Goal: Information Seeking & Learning: Learn about a topic

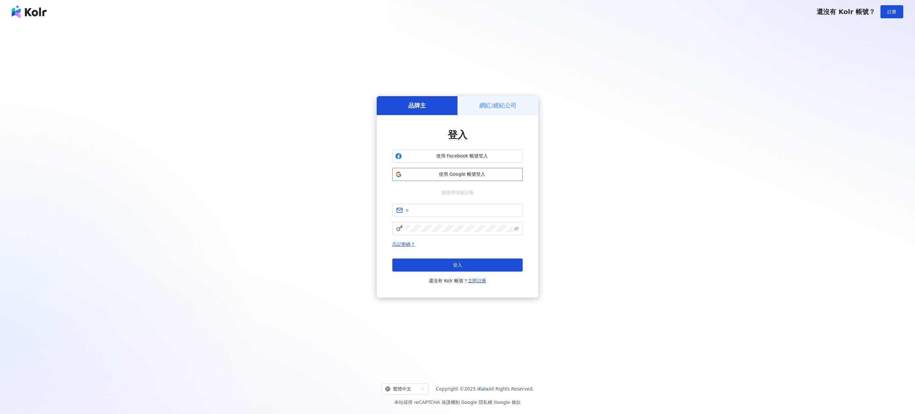
click at [477, 178] on button "使用 Google 帳號登入" at bounding box center [457, 174] width 130 height 13
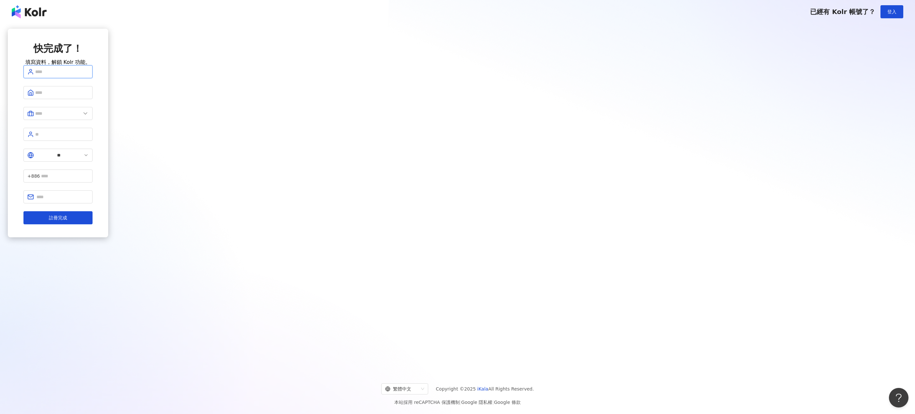
click at [89, 75] on input "text" at bounding box center [61, 71] width 53 height 7
click at [93, 61] on div "快完成了！ 填寫資料，解鎖 Kolr 功能。" at bounding box center [57, 53] width 69 height 23
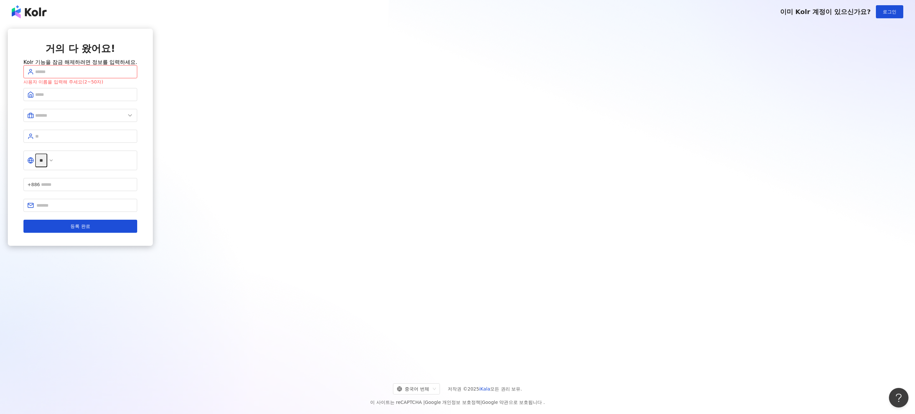
click at [133, 75] on input "text" at bounding box center [84, 71] width 98 height 7
type input "*"
type input "**"
type input "**********"
click at [133, 98] on input "text" at bounding box center [84, 94] width 98 height 7
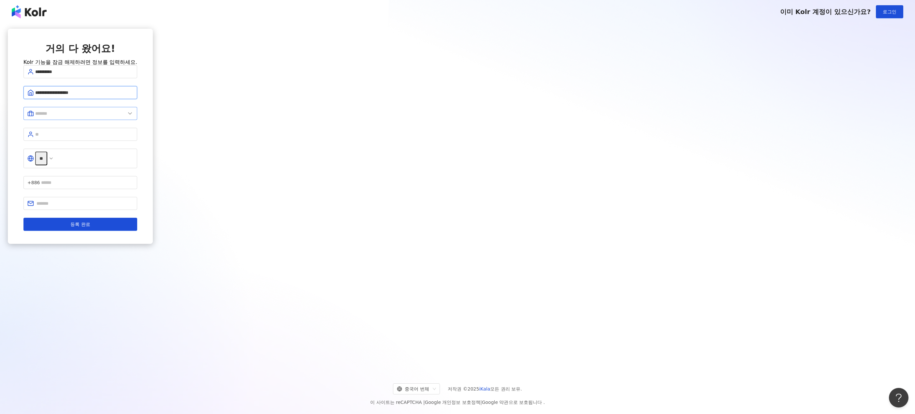
type input "**********"
click at [125, 117] on input "text" at bounding box center [80, 113] width 90 height 7
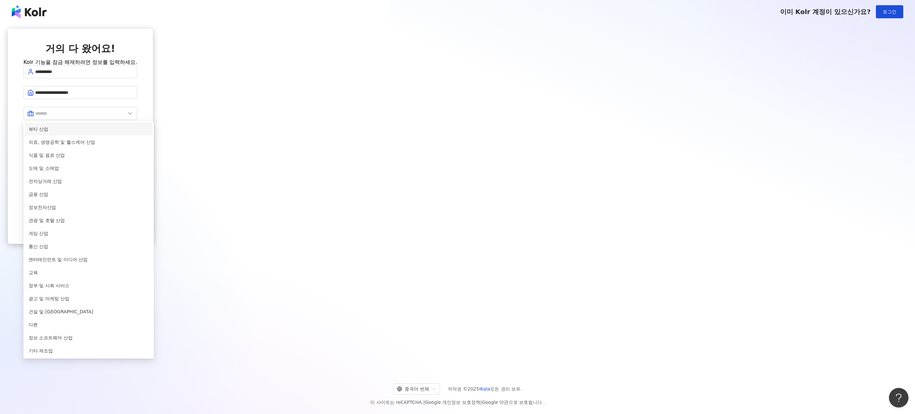
click at [149, 133] on span "뷰티 산업" at bounding box center [89, 128] width 120 height 7
type input "***"
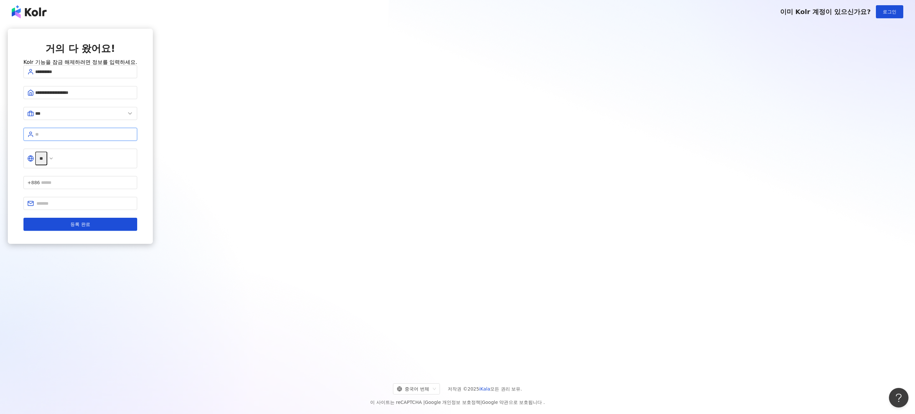
click at [133, 138] on input "text" at bounding box center [84, 134] width 98 height 7
type input "*"
type input "***"
click at [47, 163] on input "**" at bounding box center [41, 158] width 12 height 14
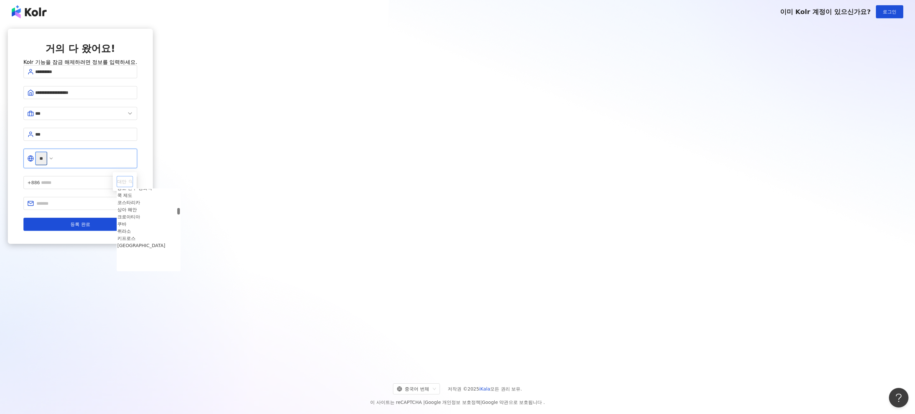
click at [180, 212] on div at bounding box center [178, 211] width 3 height 7
click at [136, 229] on font "대한민국" at bounding box center [126, 226] width 18 height 5
type input "**"
click at [133, 179] on input "text" at bounding box center [85, 182] width 95 height 7
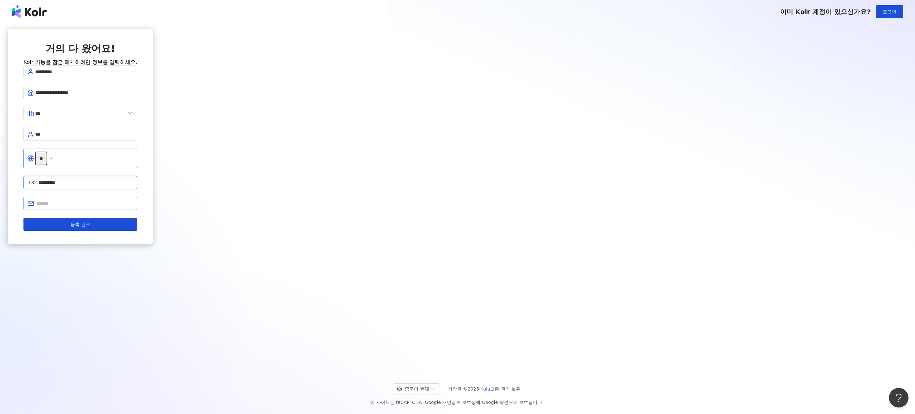
type input "**********"
click at [137, 197] on span at bounding box center [80, 203] width 114 height 13
click at [133, 200] on input "text" at bounding box center [84, 203] width 97 height 7
type input "**********"
click at [90, 221] on font "등록 완료" at bounding box center [80, 223] width 20 height 5
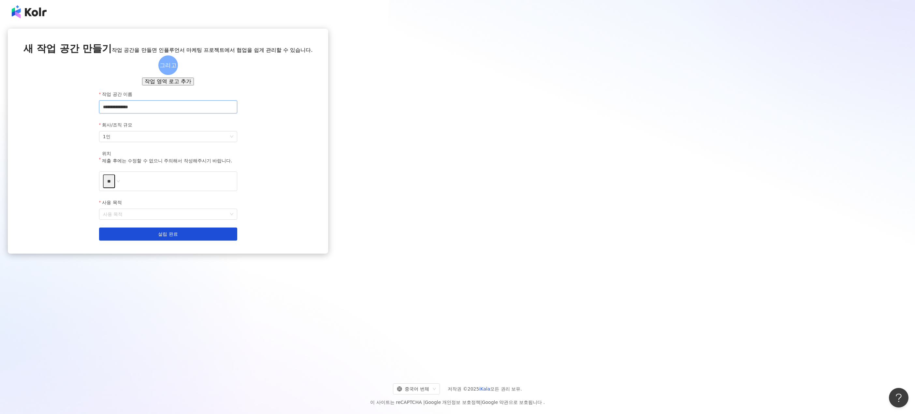
click at [237, 113] on input "**********" at bounding box center [168, 106] width 138 height 13
click at [233, 142] on span "1인" at bounding box center [168, 136] width 130 height 10
type input "**********"
click at [474, 193] on div "2~10명" at bounding box center [457, 191] width 136 height 7
click at [237, 191] on span "**" at bounding box center [168, 181] width 138 height 20
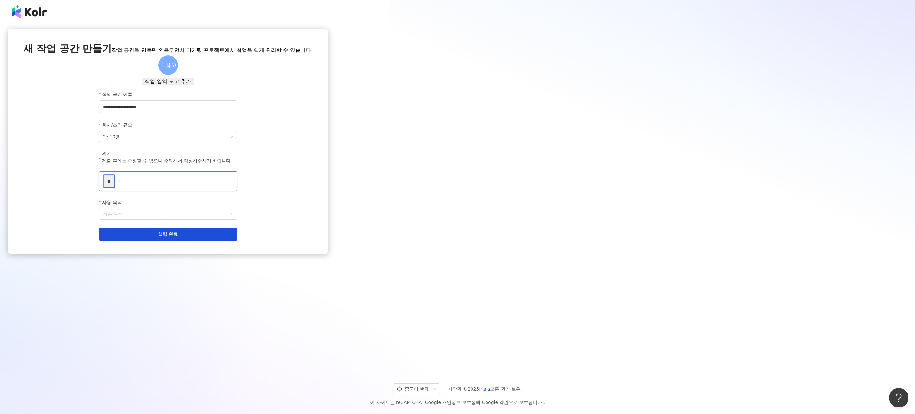
type input "***"
click at [117, 188] on input "***" at bounding box center [110, 181] width 14 height 14
click at [245, 226] on font "대한민국" at bounding box center [236, 223] width 18 height 5
click at [237, 191] on span "****" at bounding box center [168, 181] width 138 height 20
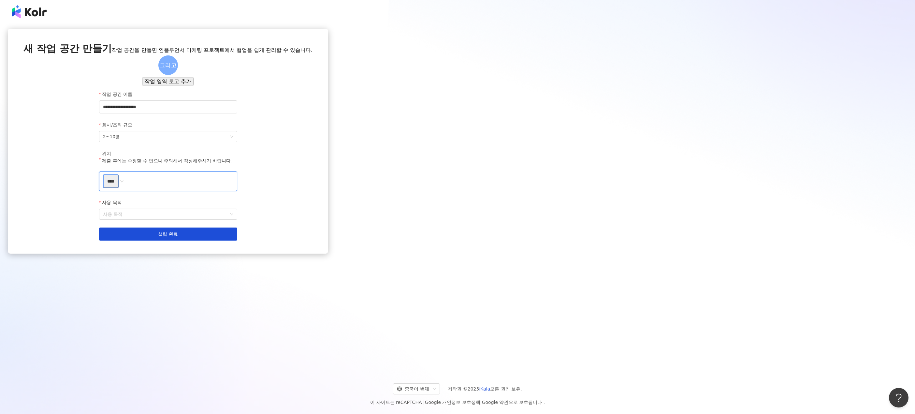
type input "**"
click at [237, 191] on span "**" at bounding box center [168, 181] width 138 height 20
click at [237, 208] on div "사용 목적" at bounding box center [168, 204] width 138 height 10
click at [233, 219] on input "사용 목적" at bounding box center [168, 214] width 130 height 10
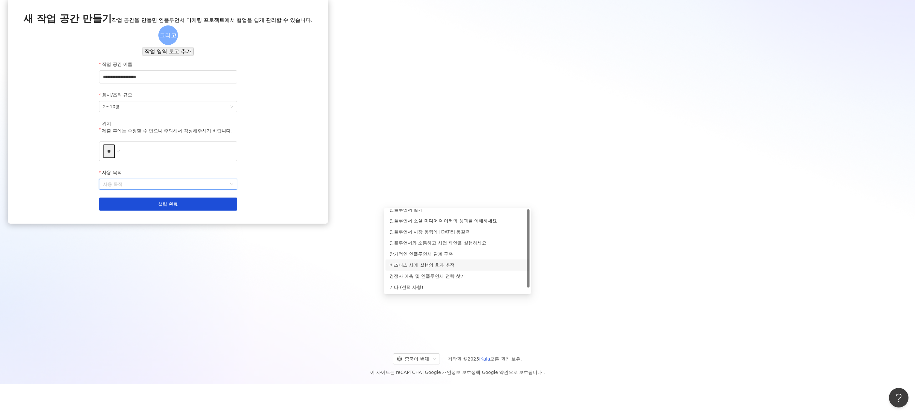
scroll to position [0, 0]
click at [474, 225] on font "인플루언서 소셜 미디어 데이터의 성과를 이해하세요" at bounding box center [442, 225] width 107 height 5
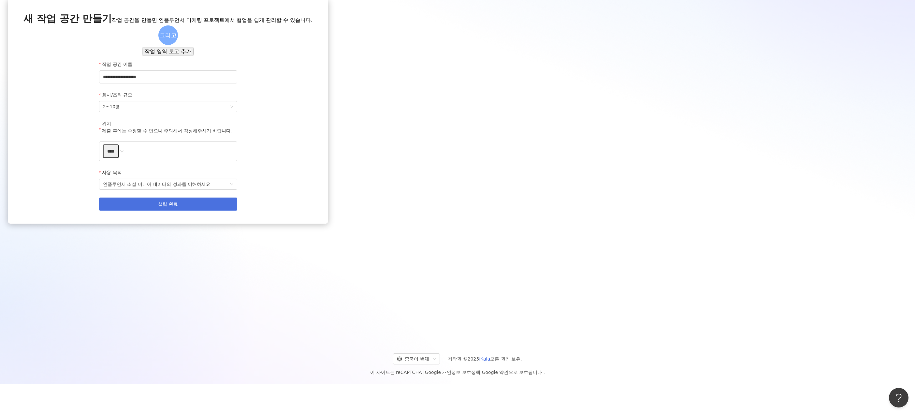
click at [178, 207] on font "설립 완료" at bounding box center [168, 203] width 20 height 5
type input "**"
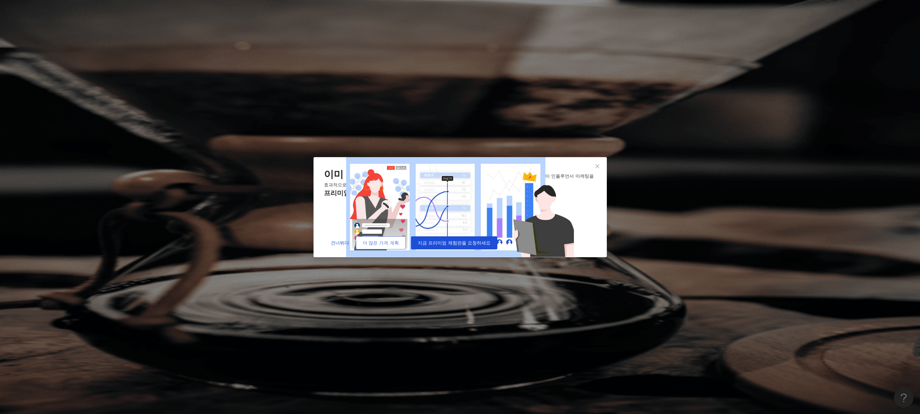
click at [406, 249] on button "더 많은 가격 계획" at bounding box center [381, 242] width 50 height 13
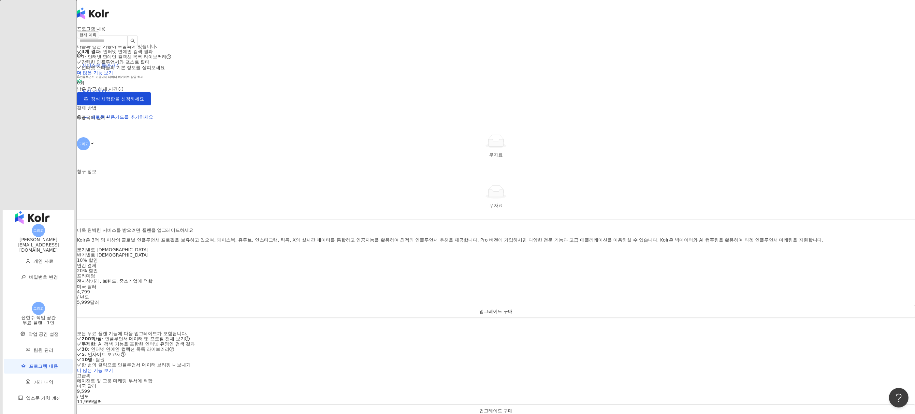
click at [720, 209] on main "프로그램 내용 현재 계획 무료 플랜 다음과 같은 기능이 포함되어 있습니다 . 4개 결과 : 인터넷 연예인 검색 결과 1 : 인터넷 연예인 컬렉…" at bounding box center [496, 331] width 838 height 610
click at [710, 203] on main "프로그램 내용 현재 계획 무료 플랜 다음과 같은 기능이 포함되어 있습니다 . 4개 결과 : 인터넷 연예인 검색 결과 1 : 인터넷 연예인 컬렉…" at bounding box center [496, 331] width 838 height 610
click at [714, 190] on main "프로그램 내용 현재 계획 무료 플랜 다음과 같은 기능이 포함되어 있습니다 . 4개 결과 : 인터넷 연예인 검색 결과 1 : 인터넷 연예인 컬렉…" at bounding box center [496, 331] width 838 height 610
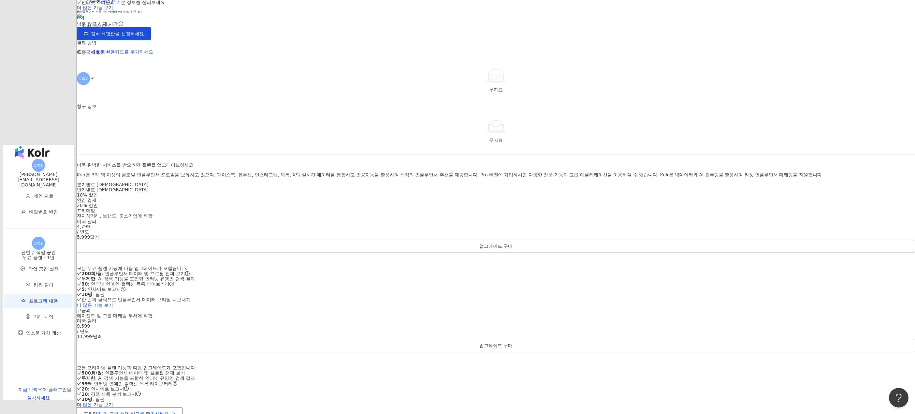
click at [723, 201] on main "프로그램 내용 현재 계획 무료 플랜 다음과 같은 기능이 포함되어 있습니다 . 4개 결과 : 인터넷 연예인 검색 결과 1 : 인터넷 연예인 컬렉…" at bounding box center [496, 266] width 838 height 610
click at [718, 215] on main "프로그램 내용 현재 계획 무료 플랜 다음과 같은 기능이 포함되어 있습니다 . 4개 결과 : 인터넷 연예인 검색 결과 1 : 인터넷 연예인 컬렉…" at bounding box center [496, 266] width 838 height 610
click at [714, 224] on main "프로그램 내용 현재 계획 무료 플랜 다음과 같은 기능이 포함되어 있습니다 . 4개 결과 : 인터넷 연예인 검색 결과 1 : 인터넷 연예인 컬렉…" at bounding box center [496, 266] width 838 height 610
click at [712, 220] on main "프로그램 내용 현재 계획 무료 플랜 다음과 같은 기능이 포함되어 있습니다 . 4개 결과 : 인터넷 연예인 검색 결과 1 : 인터넷 연예인 컬렉…" at bounding box center [496, 266] width 838 height 610
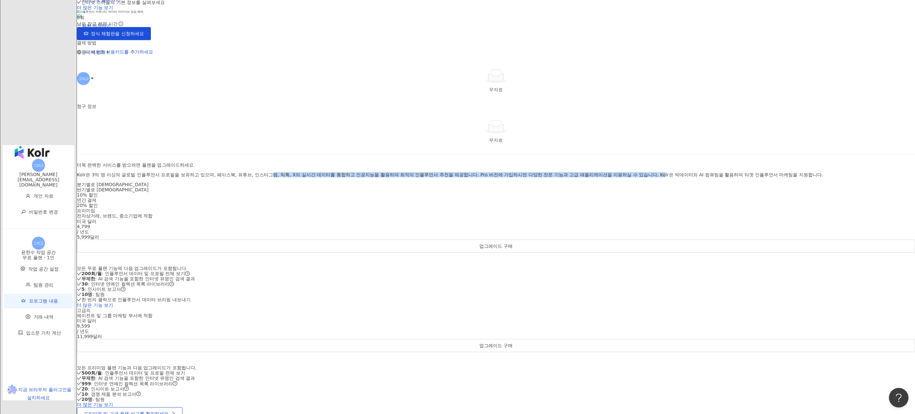
drag, startPoint x: 375, startPoint y: 205, endPoint x: 407, endPoint y: 221, distance: 36.1
click at [407, 177] on font "Kolr은 3억 명 이상의 글로벌 인플루언서 프로필을 보유하고 있으며, 페이스북, 유튜브, 인스타그램, 틱톡, X의 실시간 데이터를 통합하고 …" at bounding box center [450, 174] width 746 height 5
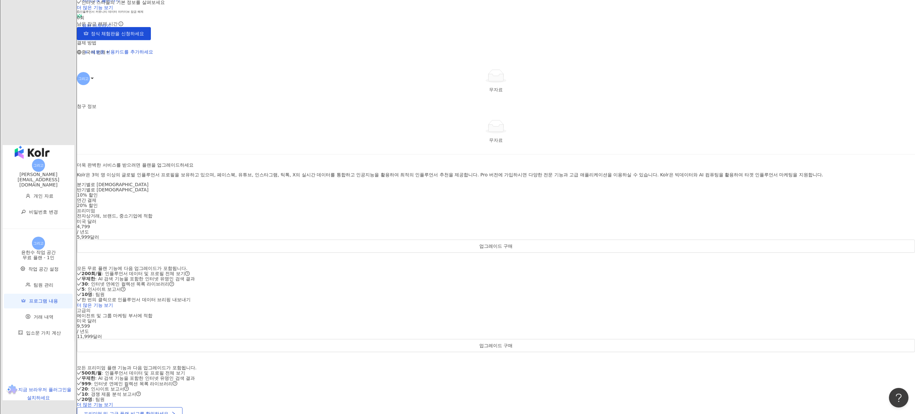
click at [711, 232] on main "프로그램 내용 현재 계획 무료 플랜 다음과 같은 기능이 포함되어 있습니다 . 4개 결과 : 인터넷 연예인 검색 결과 1 : 인터넷 연예인 컬렉…" at bounding box center [496, 266] width 838 height 610
click at [720, 232] on main "프로그램 내용 현재 계획 무료 플랜 다음과 같은 기능이 포함되어 있습니다 . 4개 결과 : 인터넷 연예인 검색 결과 1 : 인터넷 연예인 컬렉…" at bounding box center [496, 266] width 838 height 610
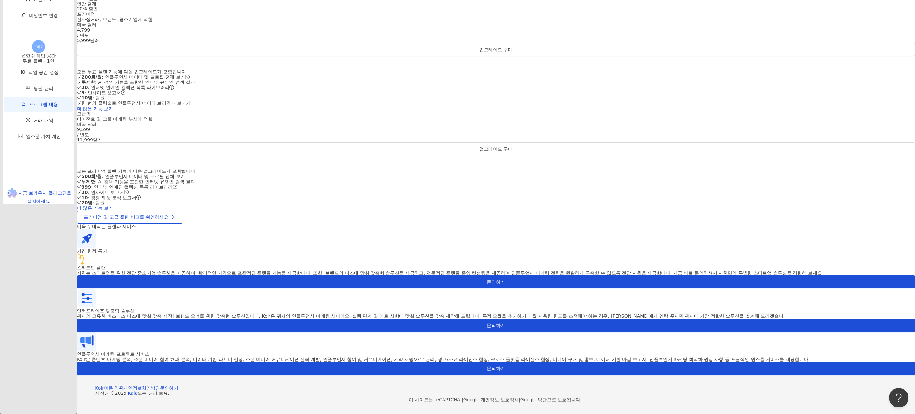
scroll to position [280, 0]
click at [113, 111] on font "더 많은 기능 보기" at bounding box center [95, 108] width 36 height 5
click at [635, 55] on div "영어" at bounding box center [635, 58] width 29 height 7
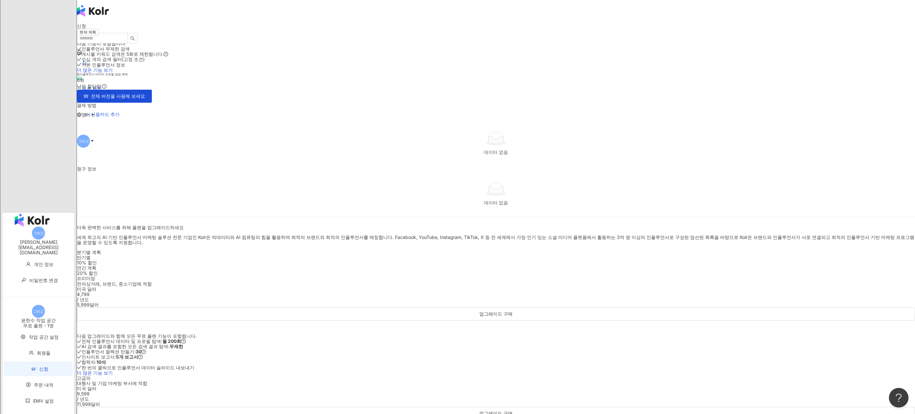
scroll to position [0, 0]
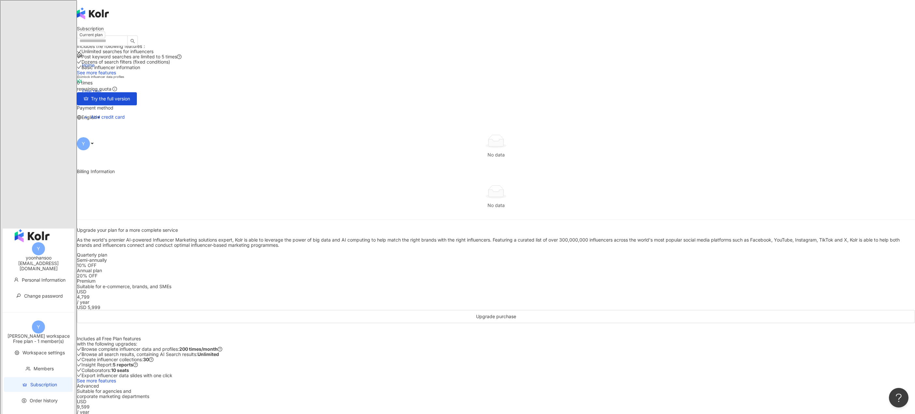
click at [786, 106] on main "Subscription Current plan Free plan Includes the following features ： Unlimited…" at bounding box center [496, 346] width 838 height 641
click at [723, 179] on main "Subscription Current plan Free plan Includes the following features ： Unlimited…" at bounding box center [496, 346] width 838 height 641
click at [721, 191] on main "Subscription Current plan Free plan Includes the following features ： Unlimited…" at bounding box center [496, 346] width 838 height 641
click at [26, 229] on img "button" at bounding box center [32, 235] width 35 height 13
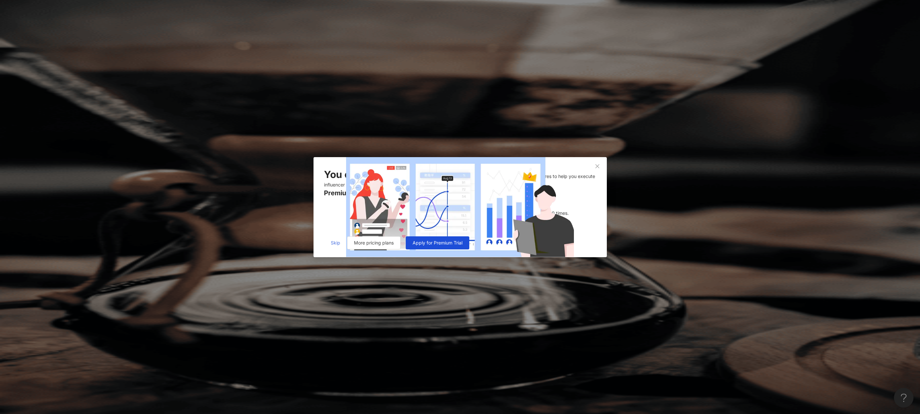
click at [336, 245] on span "Skip" at bounding box center [335, 242] width 9 height 5
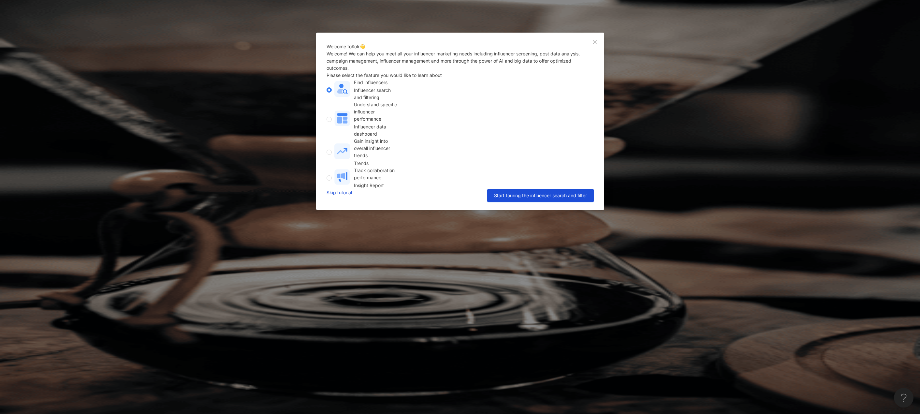
click at [402, 137] on div "Understand specific influencer performance Influencer data dashboard" at bounding box center [364, 119] width 76 height 36
click at [521, 202] on button "Start touring the influencer analytics dashboard" at bounding box center [535, 195] width 115 height 13
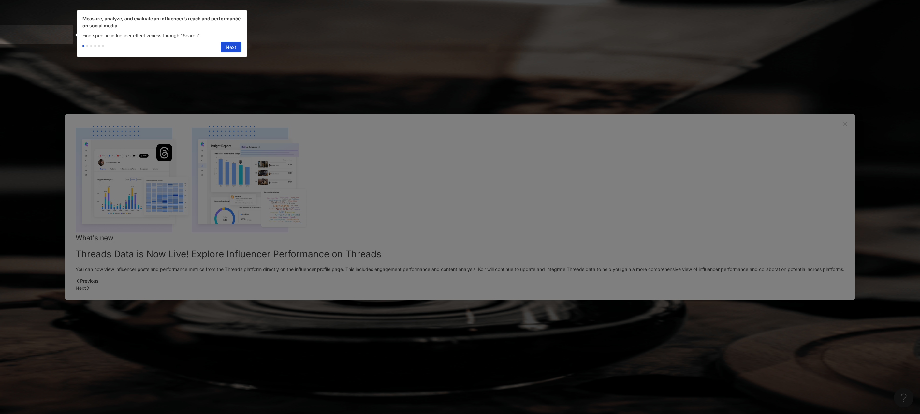
click at [228, 50] on span "Next" at bounding box center [231, 47] width 10 height 10
type input "**********"
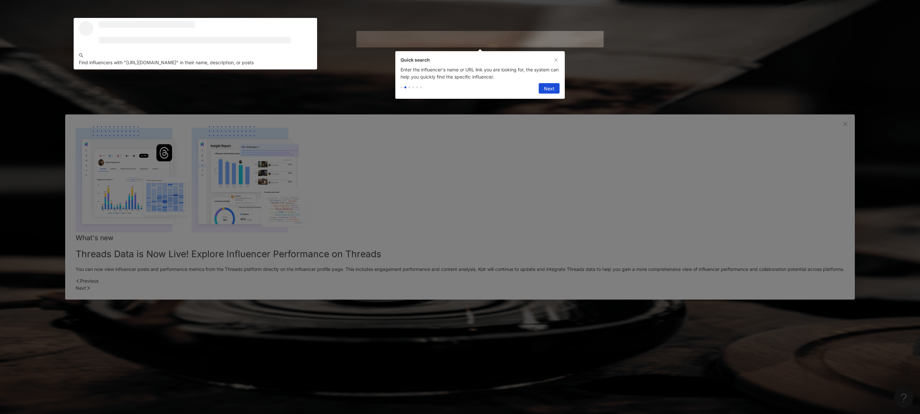
click at [551, 91] on span "Next" at bounding box center [549, 88] width 10 height 10
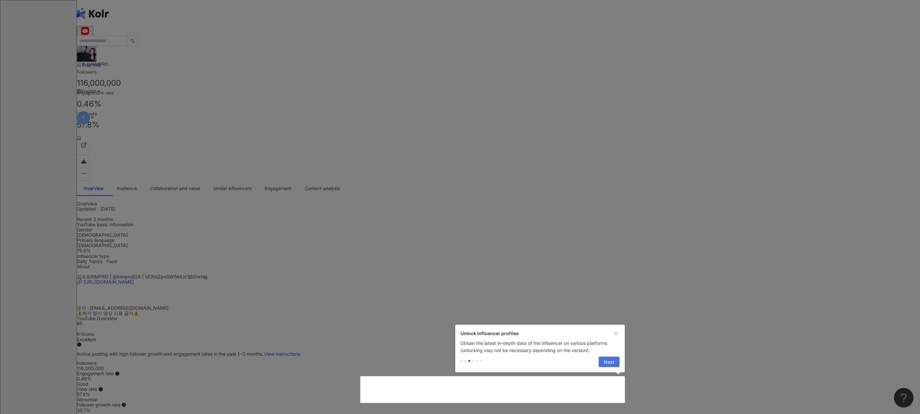
click at [610, 361] on span "Next" at bounding box center [609, 362] width 10 height 10
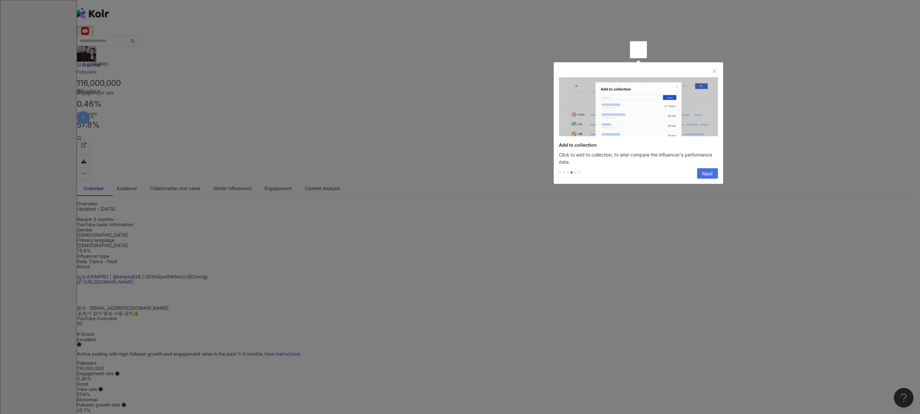
click at [710, 176] on span "Next" at bounding box center [707, 173] width 10 height 10
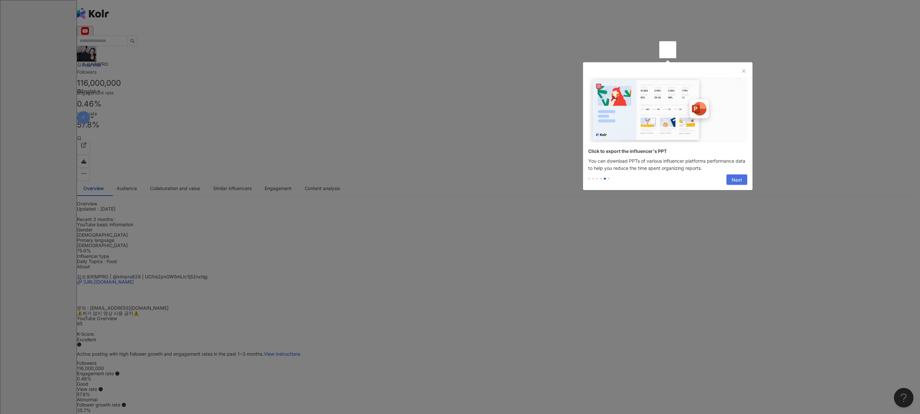
click at [737, 181] on span "Next" at bounding box center [736, 180] width 10 height 10
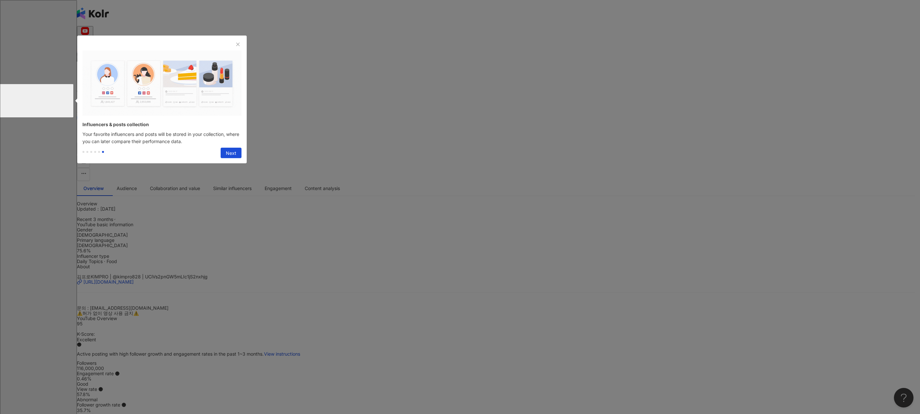
click at [225, 155] on button "Next" at bounding box center [231, 153] width 21 height 10
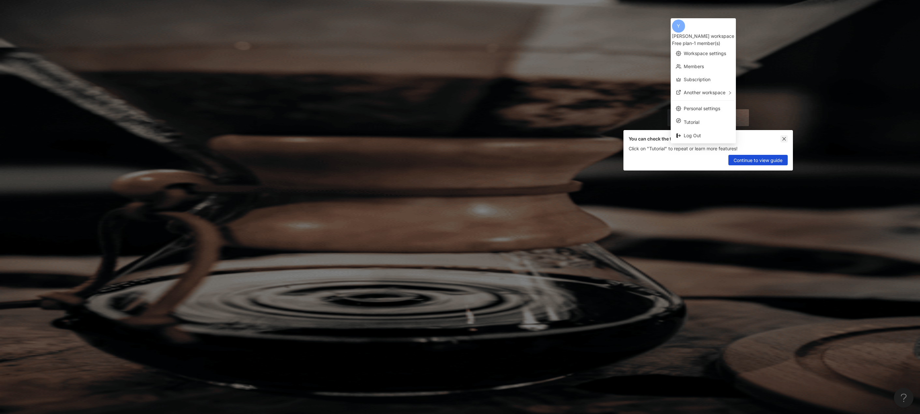
click at [782, 138] on icon "close" at bounding box center [783, 138] width 5 height 5
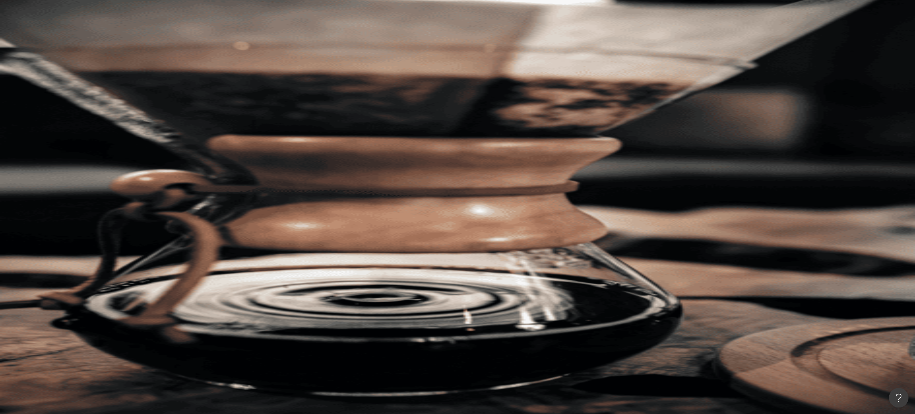
click at [118, 37] on span "All platforms" at bounding box center [99, 32] width 37 height 10
click at [180, 33] on input "search" at bounding box center [153, 32] width 53 height 12
type input "*"
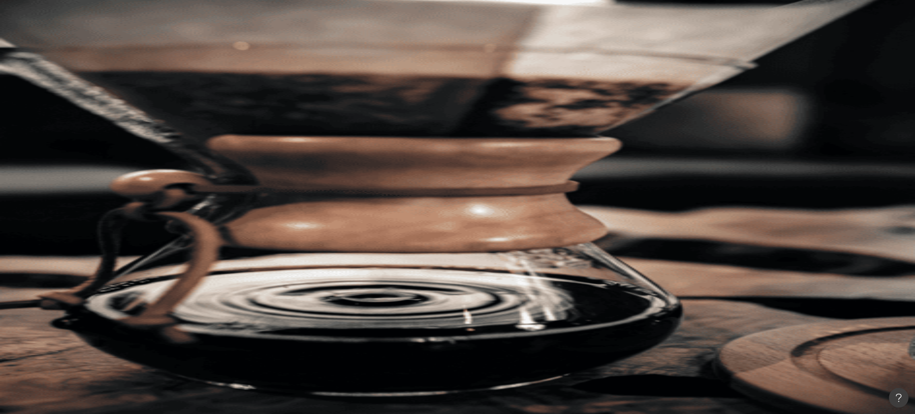
type input "*"
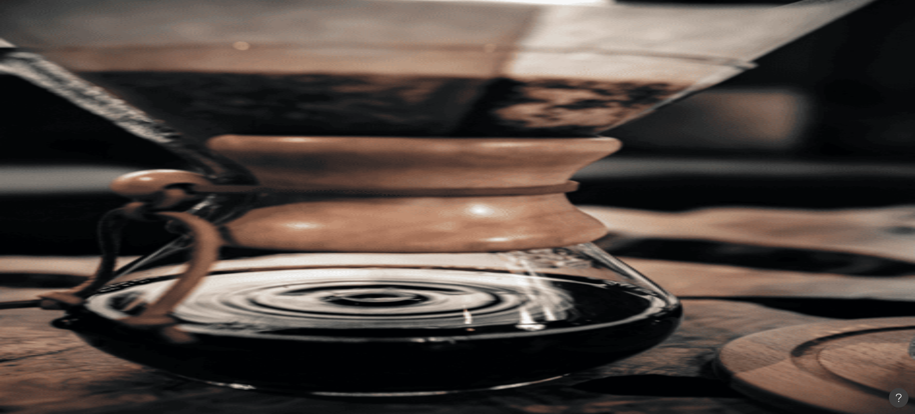
click at [180, 38] on input "search" at bounding box center [153, 32] width 53 height 12
type input "*"
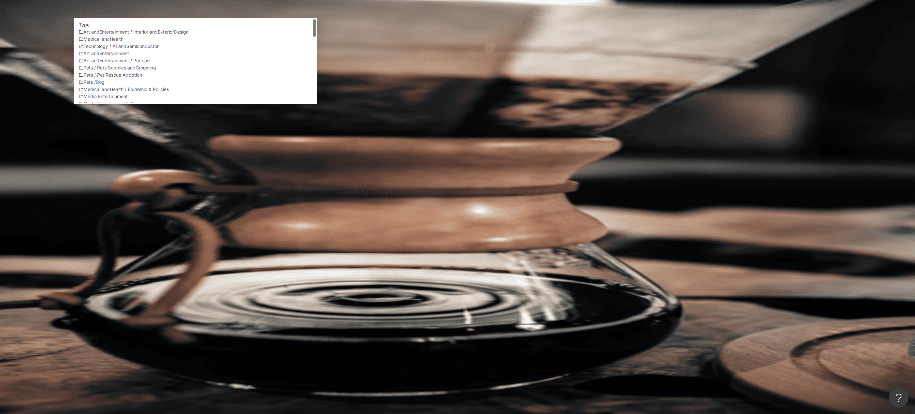
type input "*"
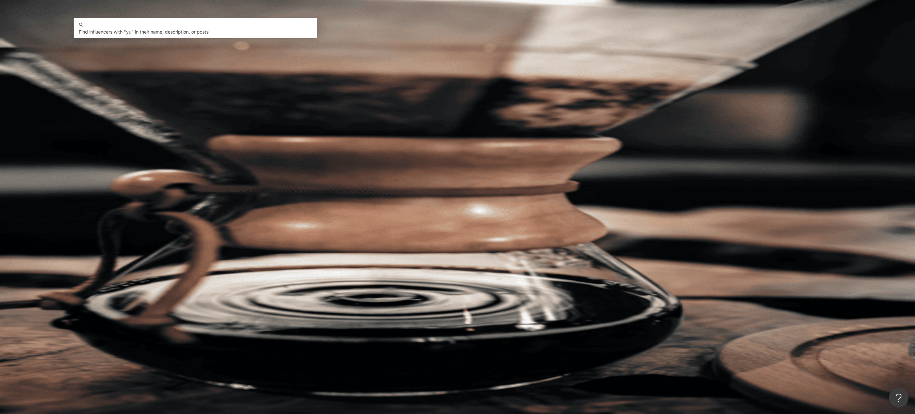
type input "*"
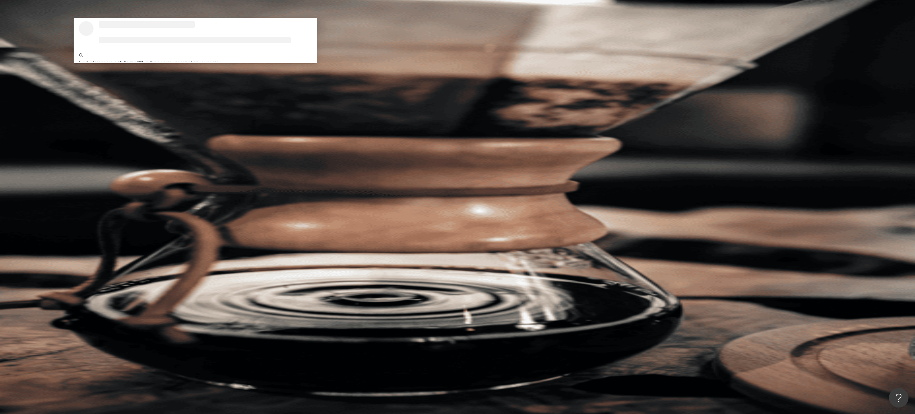
type input "*******"
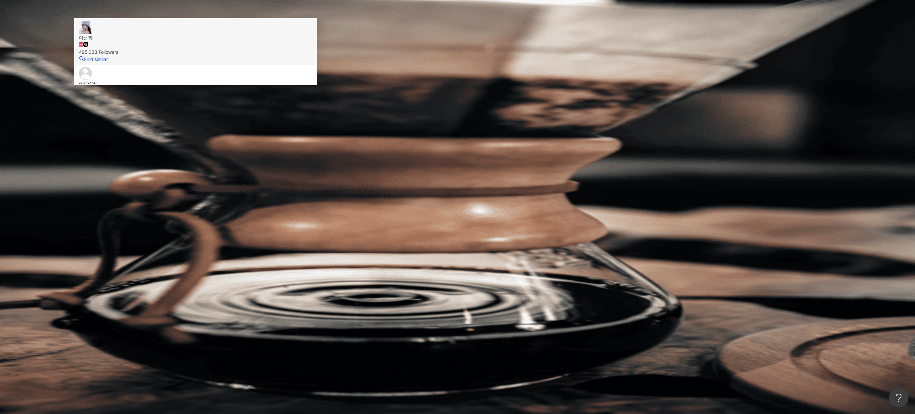
click at [312, 41] on span "미선짱" at bounding box center [195, 37] width 233 height 7
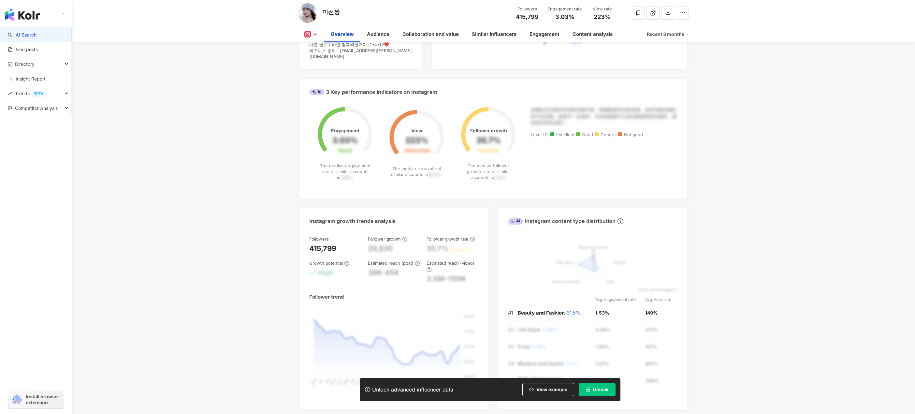
scroll to position [228, 0]
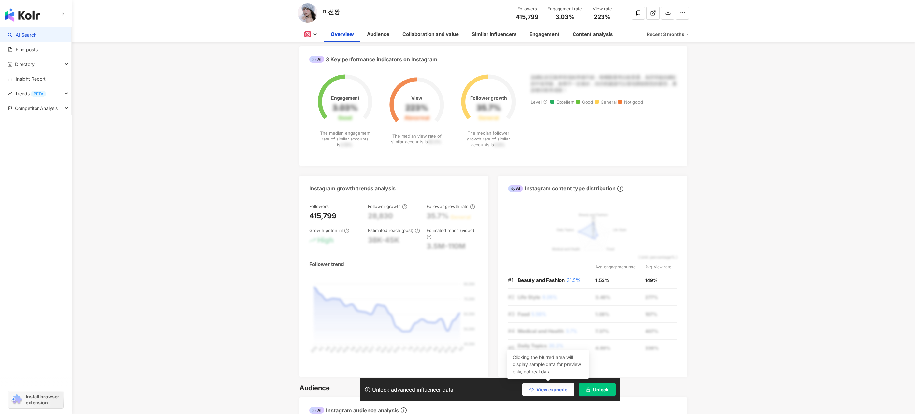
click at [561, 393] on button "View example" at bounding box center [548, 389] width 52 height 13
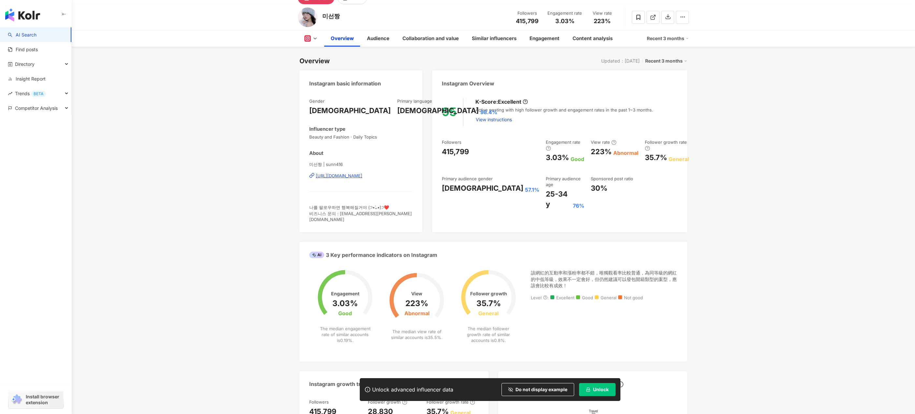
scroll to position [0, 0]
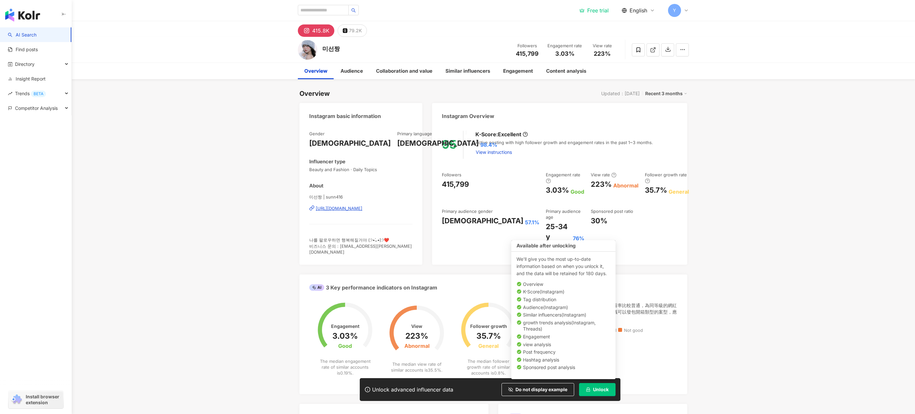
click at [585, 386] on button "Unlock" at bounding box center [597, 389] width 36 height 13
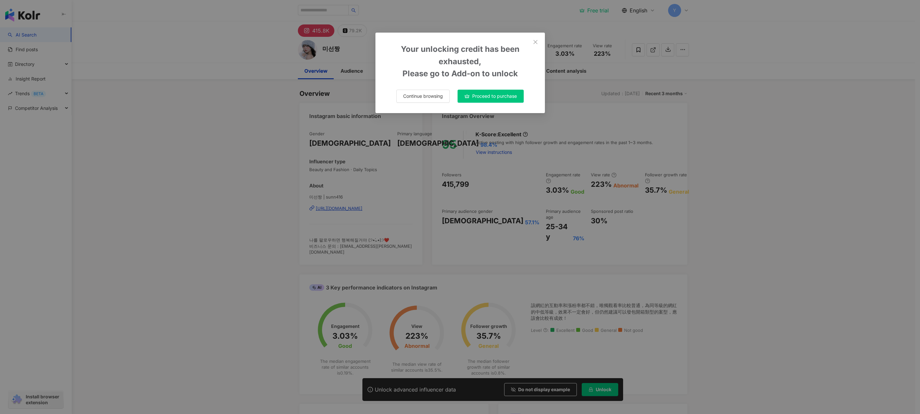
click at [501, 100] on button "Proceed to purchase" at bounding box center [490, 96] width 66 height 13
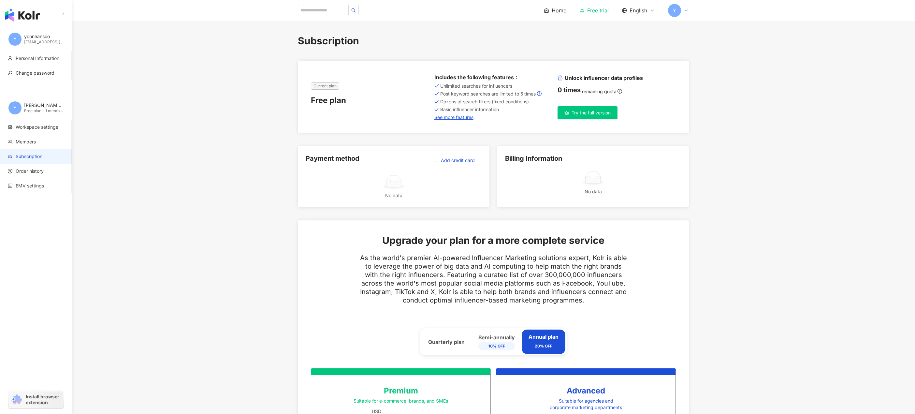
click at [605, 114] on span "Try the full version" at bounding box center [590, 112] width 39 height 5
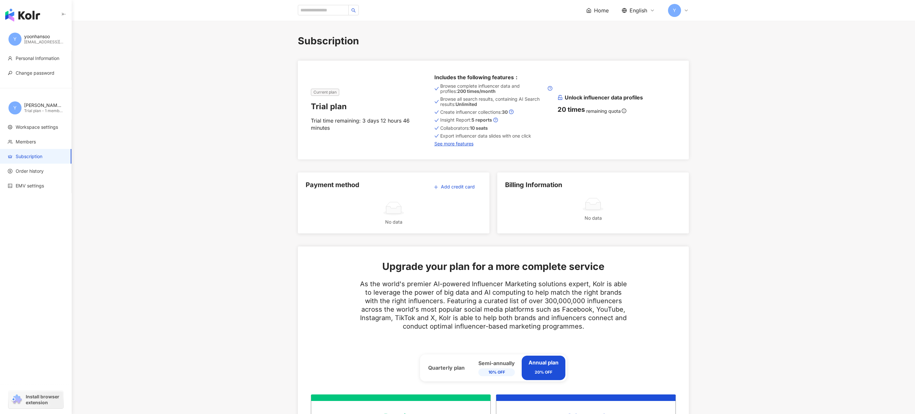
drag, startPoint x: 711, startPoint y: 216, endPoint x: 716, endPoint y: 222, distance: 8.3
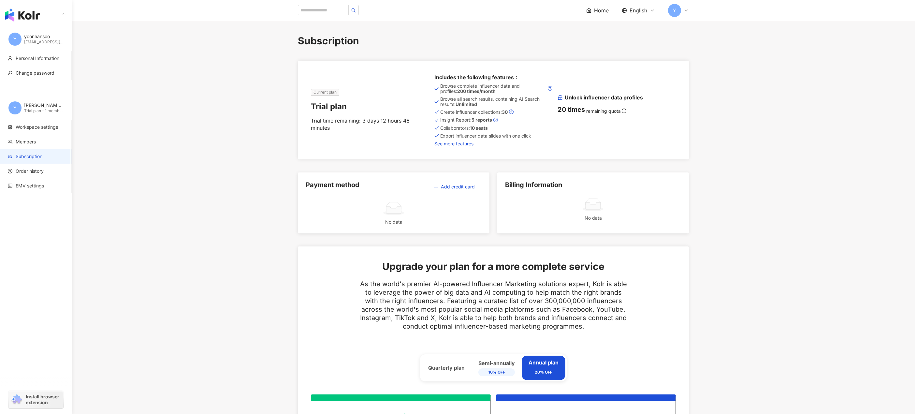
click at [323, 10] on input "search" at bounding box center [323, 10] width 51 height 10
type input "*******"
click at [345, 27] on span "미선짱" at bounding box center [343, 25] width 42 height 7
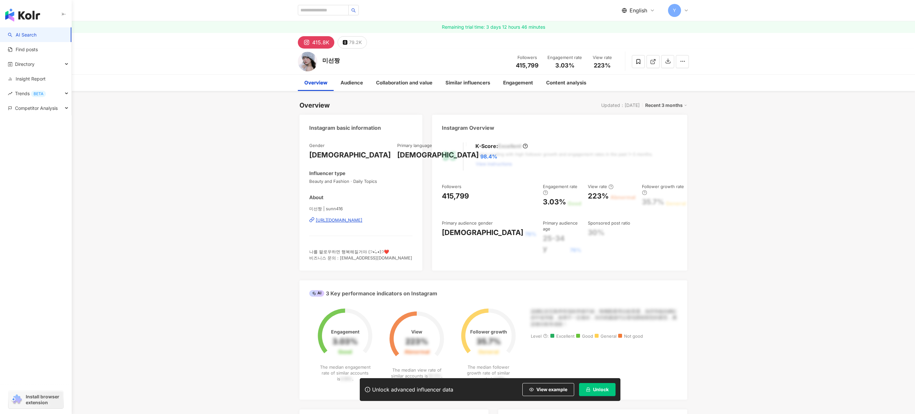
scroll to position [33, 0]
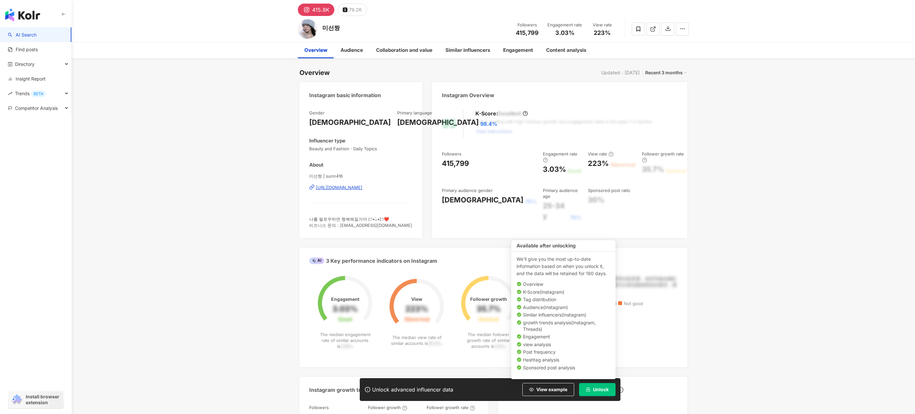
click at [593, 391] on span "Unlock" at bounding box center [601, 389] width 16 height 5
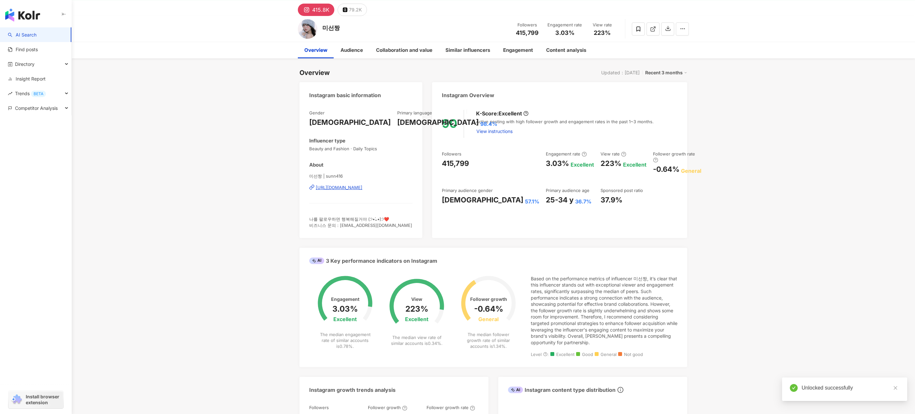
drag, startPoint x: 498, startPoint y: 121, endPoint x: 642, endPoint y: 120, distance: 144.3
click at [642, 120] on div "Active posting with high follower growth and engagement rates in the past 1~3 m…" at bounding box center [576, 128] width 201 height 19
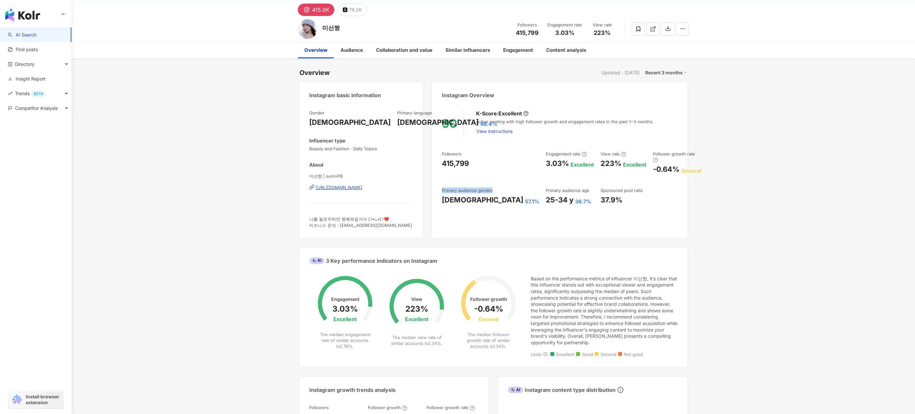
drag, startPoint x: 442, startPoint y: 186, endPoint x: 494, endPoint y: 191, distance: 51.7
click at [496, 184] on div "Followers 415,799 Engagement rate 3.03% Excellent View rate 223% Excellent Foll…" at bounding box center [560, 178] width 236 height 54
click at [490, 200] on div "90 K-Score : Excellent Active posting with high follower growth and engagement …" at bounding box center [559, 170] width 255 height 135
drag, startPoint x: 442, startPoint y: 186, endPoint x: 492, endPoint y: 197, distance: 51.8
click at [492, 197] on div "Primary audience gender [DEMOGRAPHIC_DATA] 57.1%" at bounding box center [490, 196] width 97 height 18
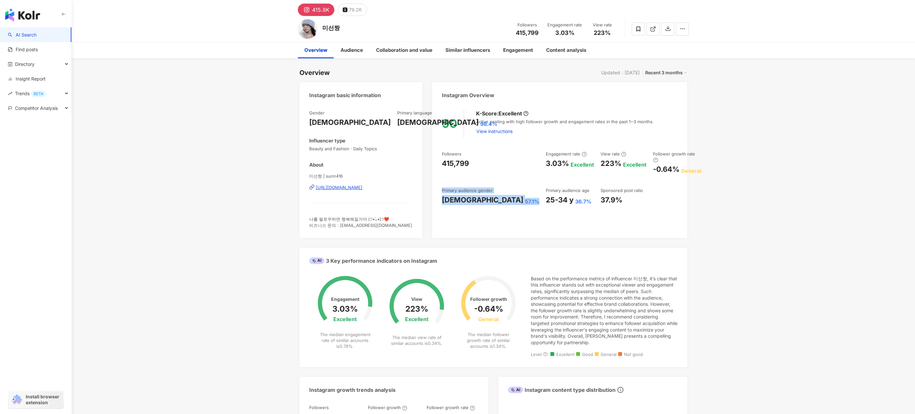
click at [493, 205] on div "90 K-Score : Excellent Active posting with high follower growth and engagement …" at bounding box center [559, 170] width 255 height 135
drag, startPoint x: 503, startPoint y: 183, endPoint x: 545, endPoint y: 183, distance: 41.4
click at [546, 187] on div "Primary audience age" at bounding box center [568, 190] width 44 height 6
drag, startPoint x: 564, startPoint y: 185, endPoint x: 594, endPoint y: 185, distance: 29.6
click at [600, 187] on div "Sponsored post ratio" at bounding box center [621, 190] width 42 height 6
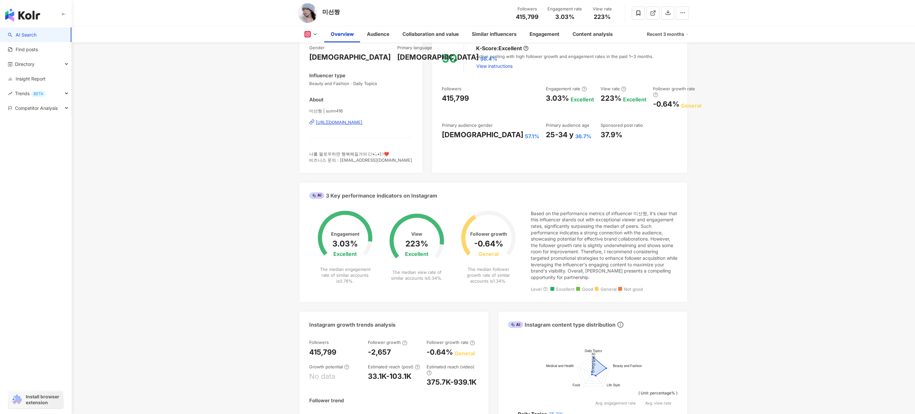
scroll to position [130, 0]
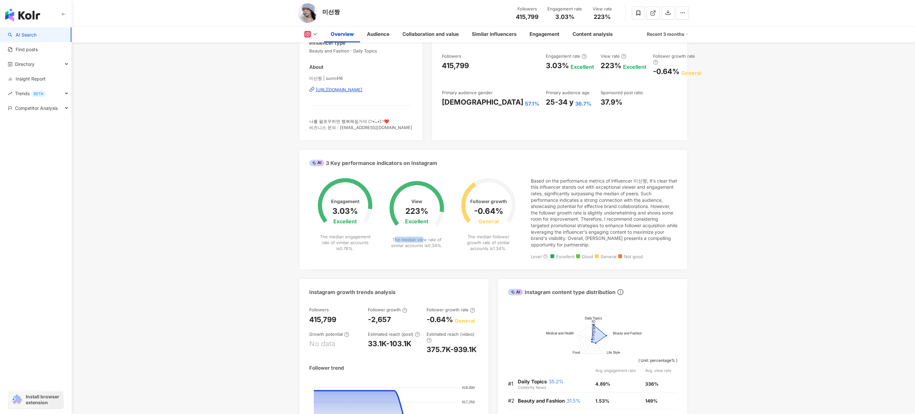
drag, startPoint x: 396, startPoint y: 240, endPoint x: 423, endPoint y: 239, distance: 27.7
click at [423, 239] on div "The median view rate of similar accounts is 0.34% ." at bounding box center [416, 242] width 57 height 12
click at [577, 185] on div "Based on the performance metrics of influencer 미선짱, it’s clear that this influe…" at bounding box center [604, 213] width 147 height 70
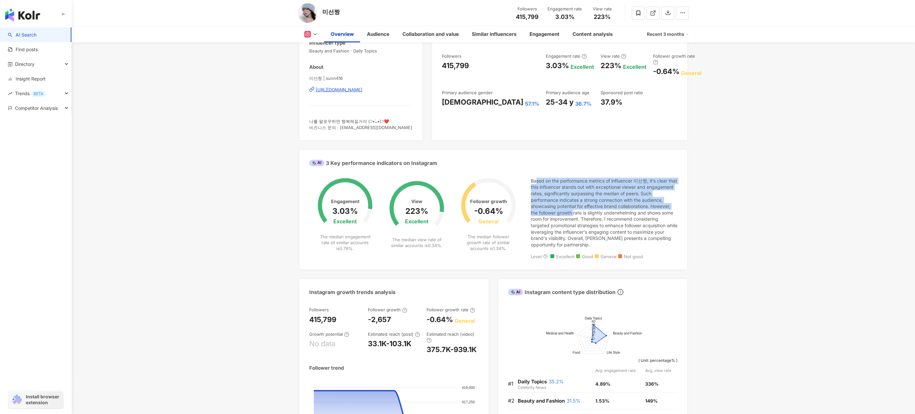
drag, startPoint x: 537, startPoint y: 181, endPoint x: 574, endPoint y: 210, distance: 47.2
click at [574, 210] on div "Based on the performance metrics of influencer 미선짱, it’s clear that this influe…" at bounding box center [604, 213] width 147 height 70
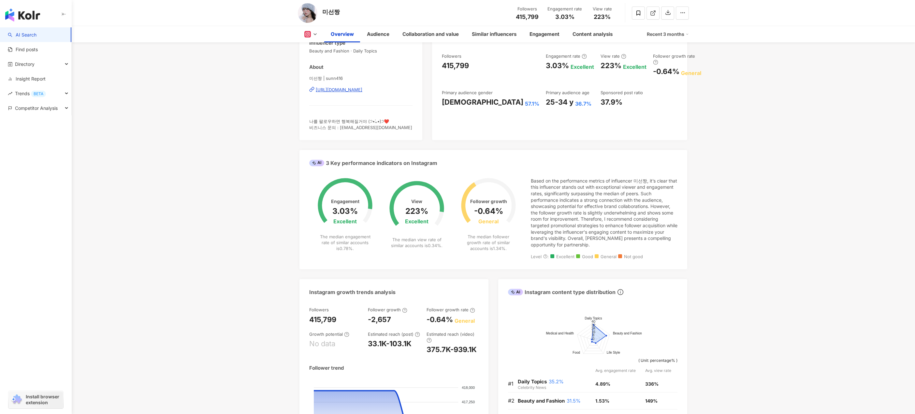
click at [592, 222] on div "Based on the performance metrics of influencer 미선짱, it’s clear that this influe…" at bounding box center [604, 213] width 147 height 70
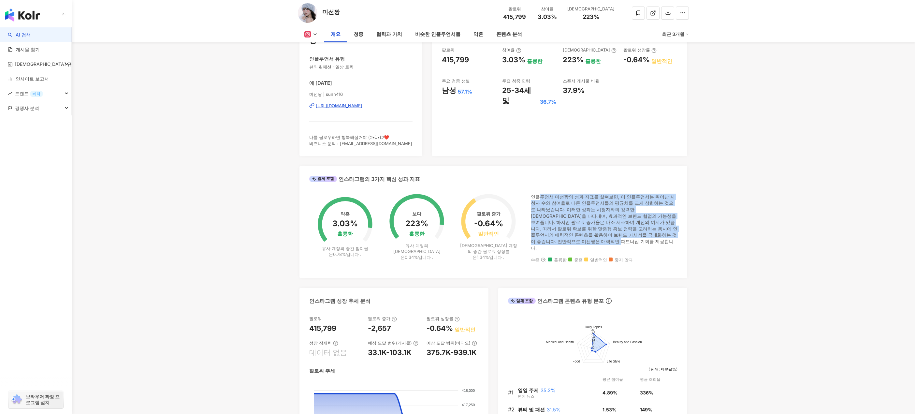
drag, startPoint x: 540, startPoint y: 181, endPoint x: 620, endPoint y: 222, distance: 89.9
click at [620, 222] on div "인플루언서 미선짱의 성과 지표를 살펴보면, 이 인플루언서는 뛰어난 시청자 수와 참여율로 다른 인플루언서들의 평균치를 크게 상회하는 것으로 나타…" at bounding box center [604, 221] width 147 height 57
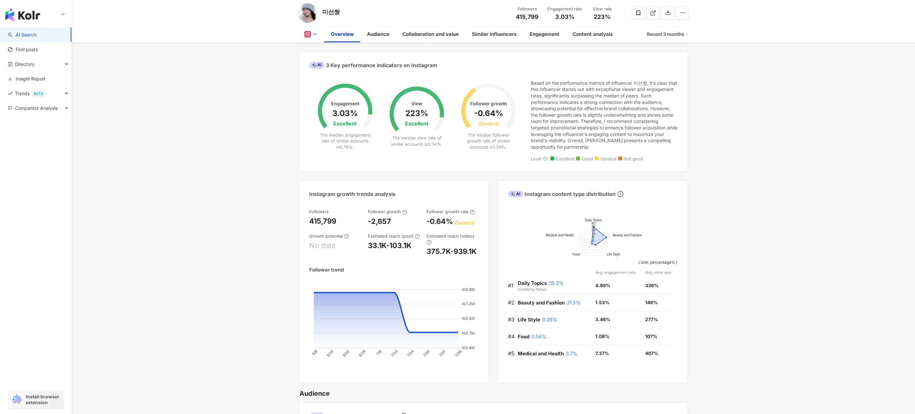
drag, startPoint x: 366, startPoint y: 236, endPoint x: 396, endPoint y: 238, distance: 30.0
click at [396, 238] on div "Followers 415,799 Follower growth -2,657 Follower growth rate -0.64% General Gr…" at bounding box center [393, 232] width 169 height 48
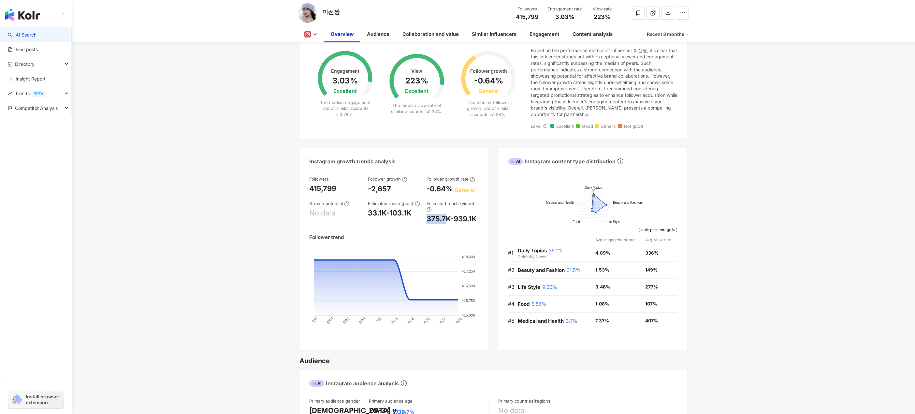
drag, startPoint x: 425, startPoint y: 220, endPoint x: 448, endPoint y: 220, distance: 22.2
click at [448, 220] on div "Followers 415,799 Follower growth -2,657 Follower growth rate -0.64% General Gr…" at bounding box center [393, 200] width 169 height 48
click at [464, 221] on div "375.7K-939.1K" at bounding box center [451, 219] width 50 height 10
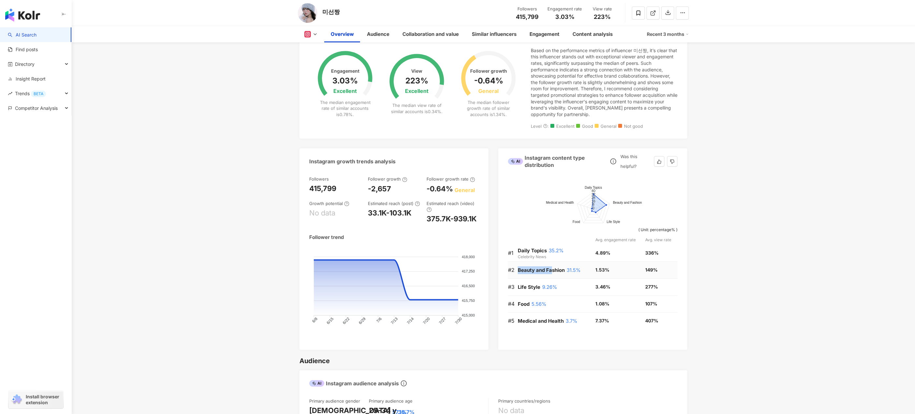
drag, startPoint x: 519, startPoint y: 272, endPoint x: 552, endPoint y: 271, distance: 33.3
click at [552, 271] on span "Beauty and Fashion" at bounding box center [541, 270] width 47 height 6
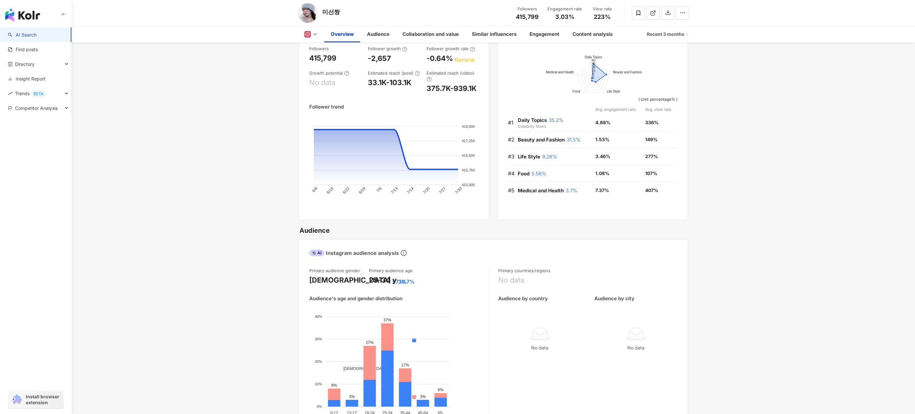
scroll to position [489, 0]
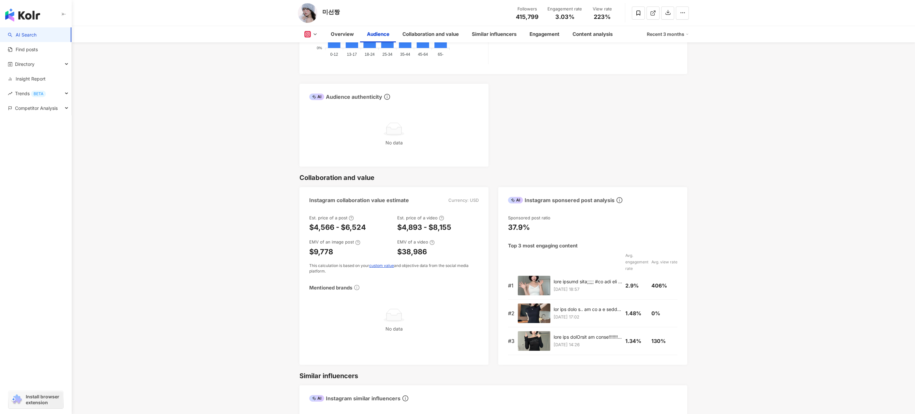
scroll to position [782, 0]
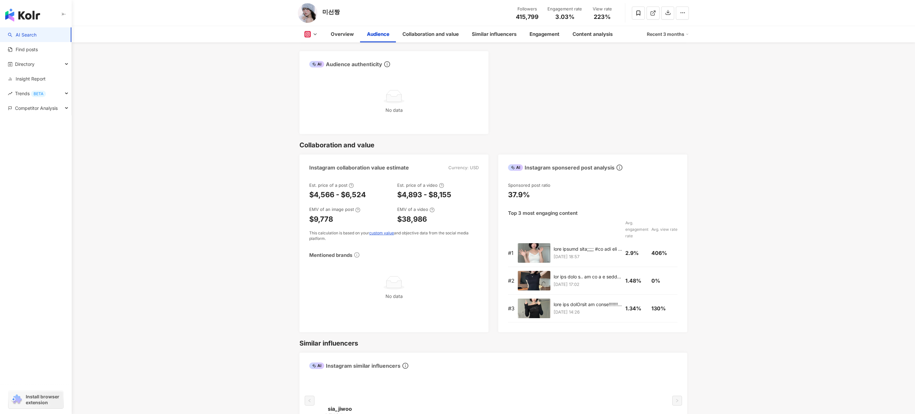
drag, startPoint x: 347, startPoint y: 195, endPoint x: 367, endPoint y: 196, distance: 20.5
click at [367, 196] on div "$4,566 - $6,524" at bounding box center [349, 195] width 81 height 10
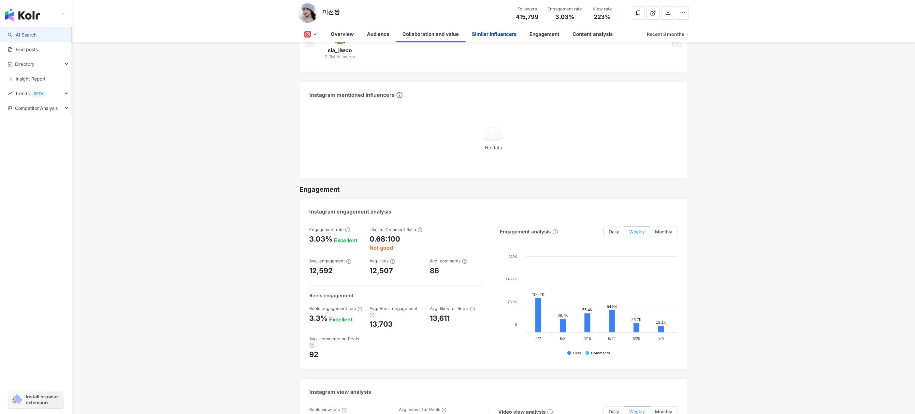
scroll to position [1173, 0]
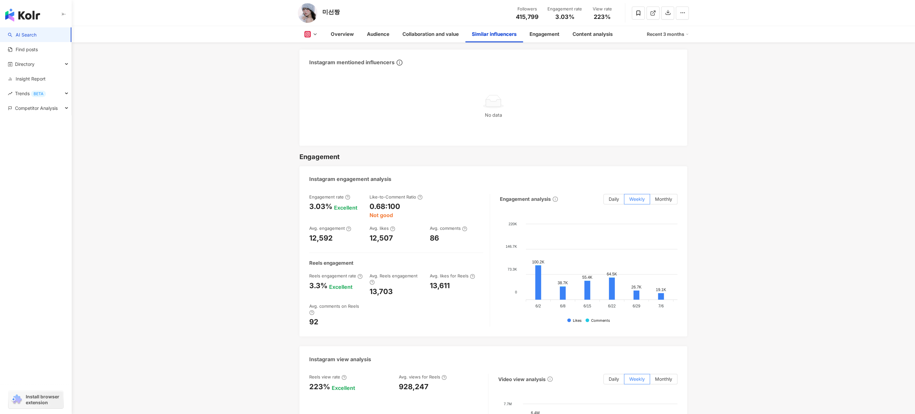
click at [778, 182] on main "415.8K 79.2K 미선짱 Followers 415,799 Engagement rate 3.03% View rate 223% Overvie…" at bounding box center [493, 84] width 843 height 2448
click at [734, 244] on main "415.8K 79.2K 미선짱 Followers 415,799 Engagement rate 3.03% View rate 223% Overvie…" at bounding box center [493, 84] width 843 height 2448
click at [733, 239] on main "415.8K 79.2K 미선짱 Followers 415,799 Engagement rate 3.03% View rate 223% Overvie…" at bounding box center [493, 84] width 843 height 2448
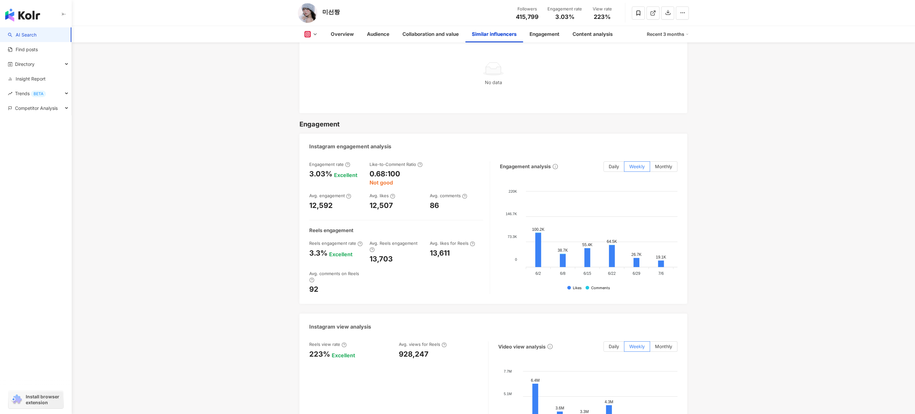
click at [756, 241] on main "415.8K 79.2K 미선짱 Followers 415,799 Engagement rate 3.03% View rate 223% Overvie…" at bounding box center [493, 52] width 843 height 2448
click at [752, 248] on main "415.8K 79.2K 미선짱 Followers 415,799 Engagement rate 3.03% View rate 223% Overvie…" at bounding box center [493, 52] width 843 height 2448
click at [284, 285] on main "415.8K 79.2K 미선짱 Followers 415,799 Engagement rate 3.03% View rate 223% Overvie…" at bounding box center [493, 52] width 843 height 2448
click at [287, 257] on div "Overview Updated：[DATE] Recent 3 months Instagram basic information Gender [DEM…" at bounding box center [493, 81] width 417 height 2390
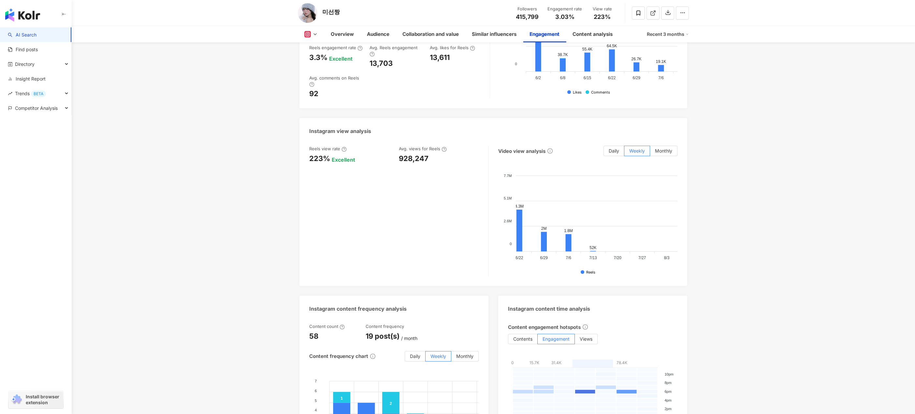
scroll to position [0, 68]
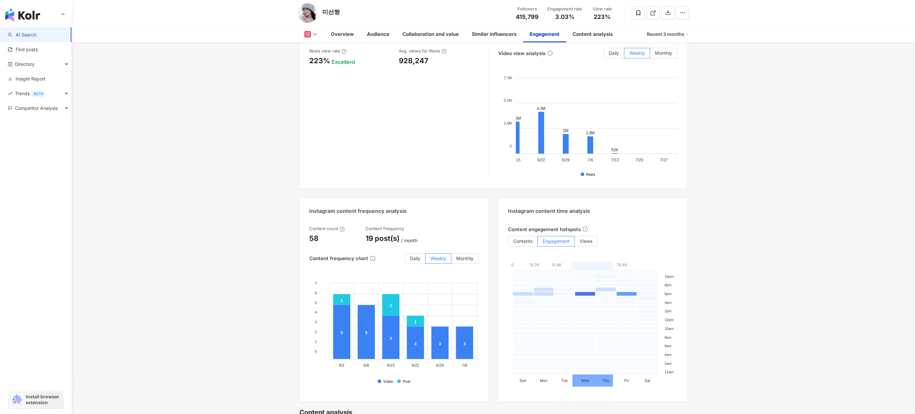
scroll to position [1531, 0]
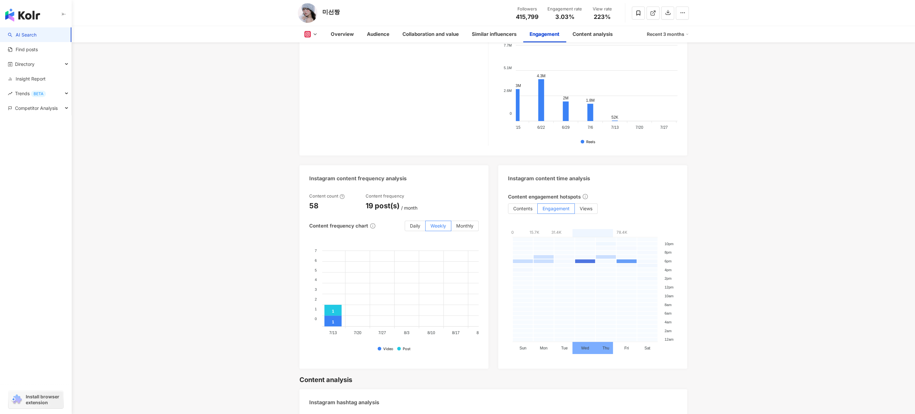
scroll to position [0, 142]
drag, startPoint x: 784, startPoint y: 288, endPoint x: 782, endPoint y: 280, distance: 8.8
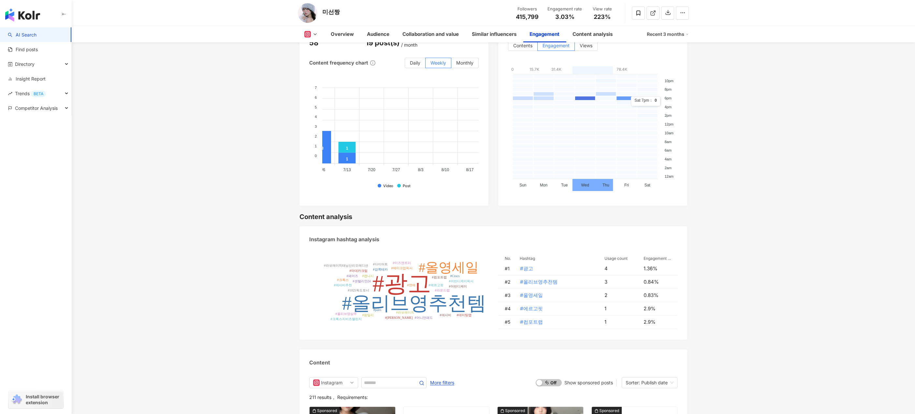
scroll to position [1726, 0]
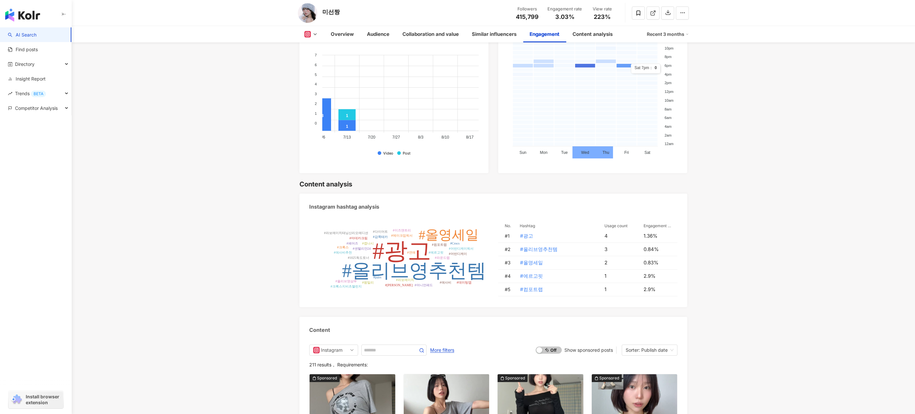
drag, startPoint x: 741, startPoint y: 231, endPoint x: 728, endPoint y: 228, distance: 13.3
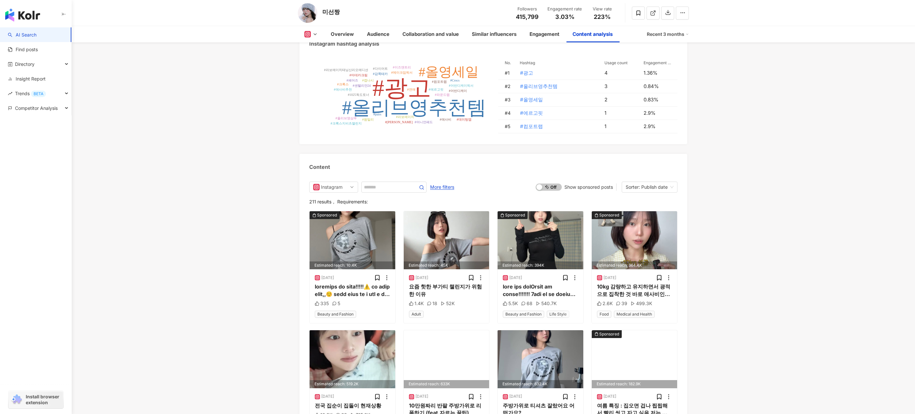
scroll to position [1954, 0]
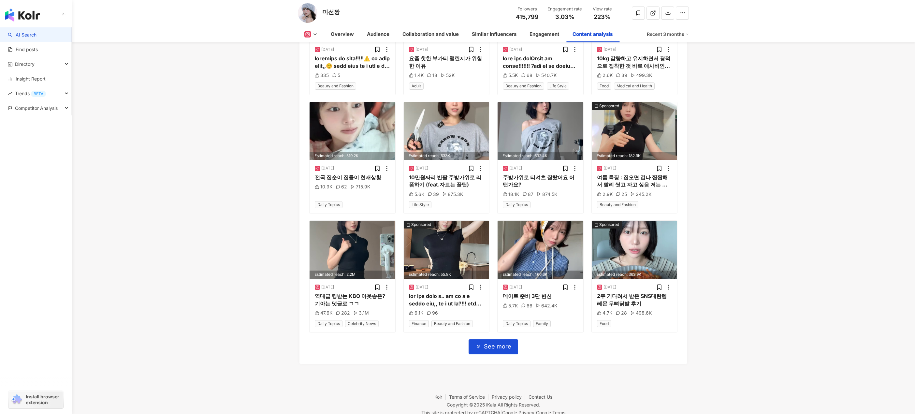
scroll to position [1987, 0]
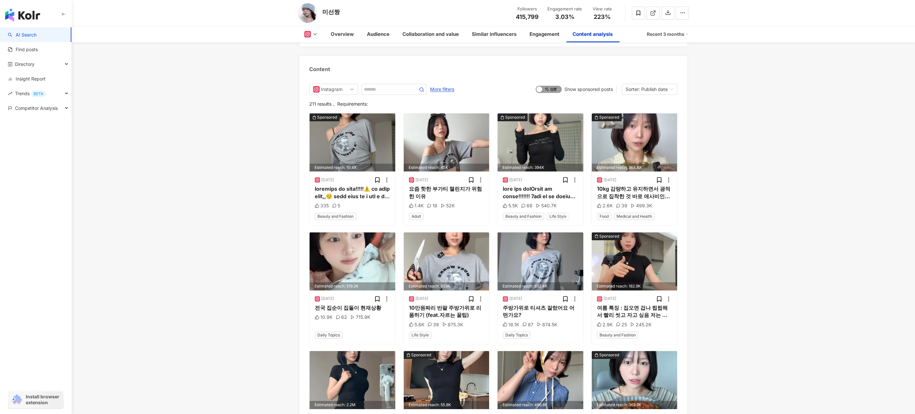
click at [553, 86] on span "On Off" at bounding box center [549, 89] width 26 height 7
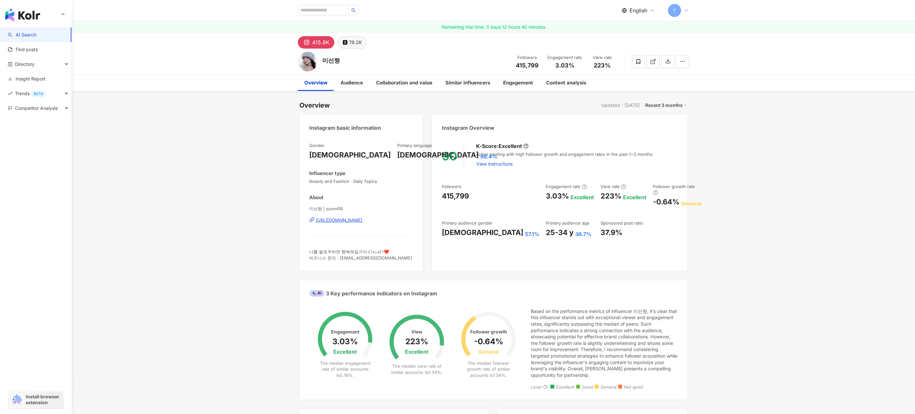
click at [346, 42] on icon at bounding box center [345, 42] width 5 height 5
